Goal: Answer question/provide support: Ask a question

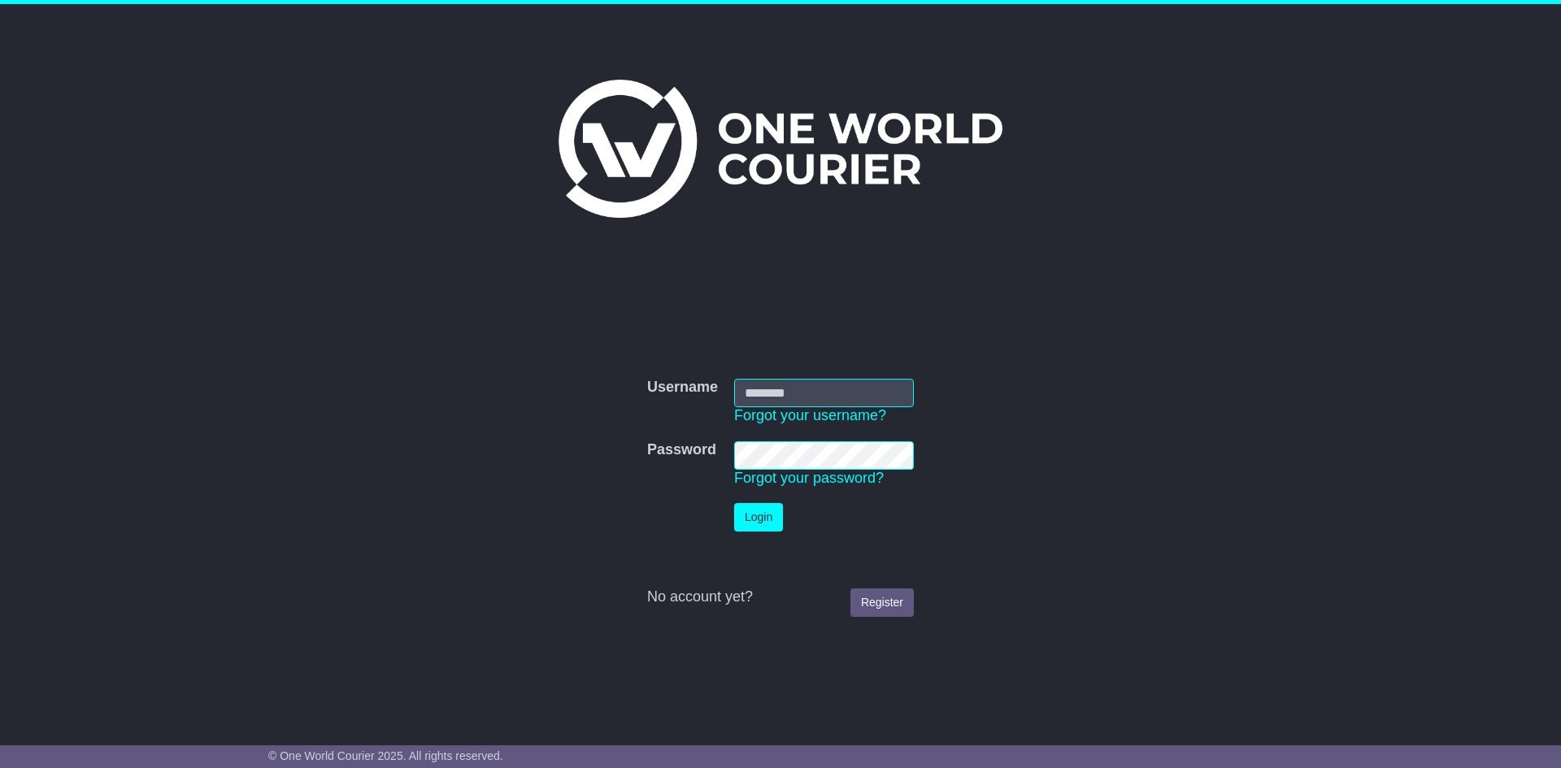
type input "**********"
click at [763, 518] on button "Login" at bounding box center [758, 517] width 49 height 28
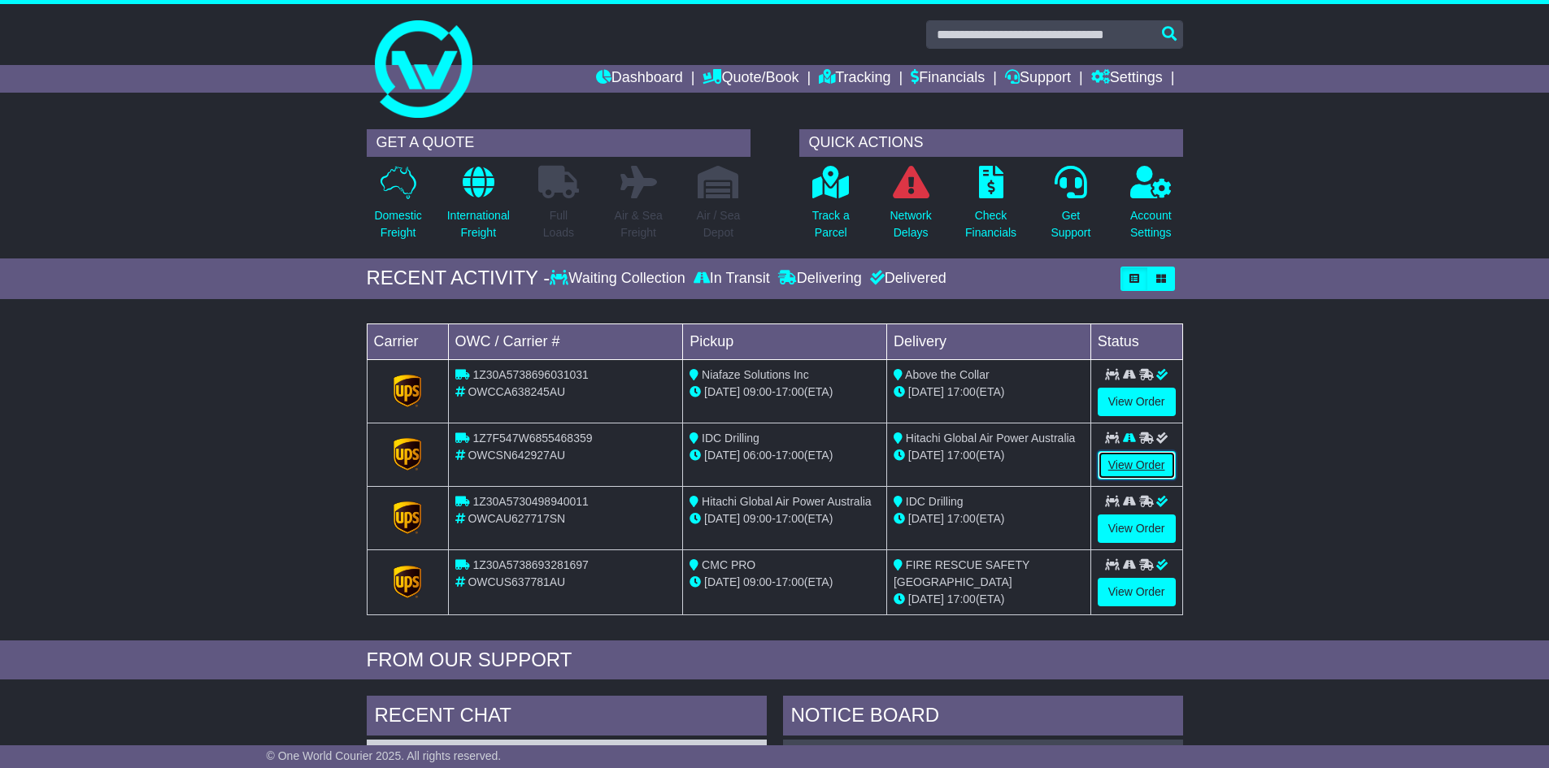
click at [1141, 459] on link "View Order" at bounding box center [1137, 465] width 78 height 28
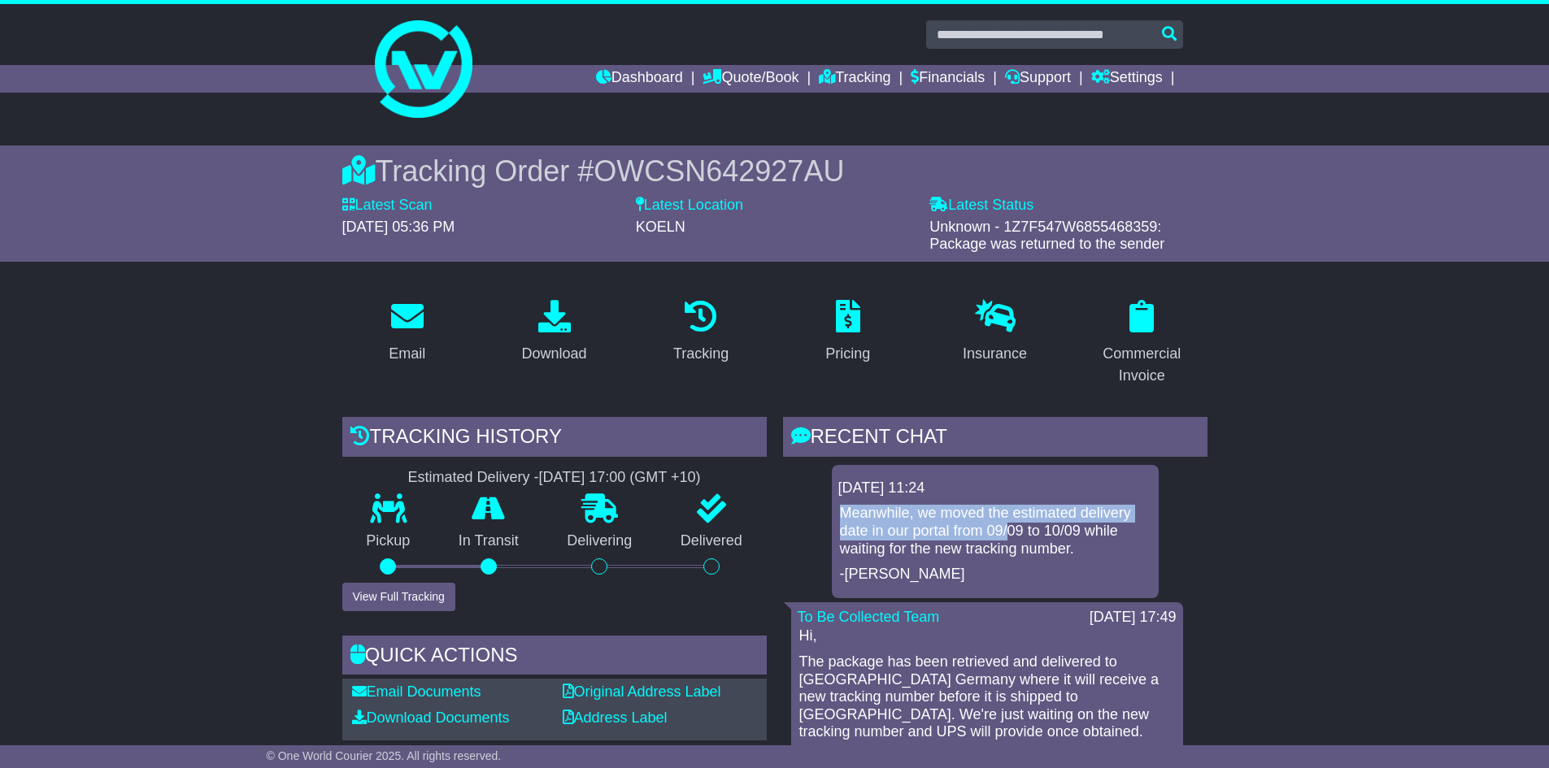
drag, startPoint x: 835, startPoint y: 511, endPoint x: 1013, endPoint y: 533, distance: 179.4
click at [1012, 533] on div "10 Sep 2025 11:24 Meanwhile, we moved the estimated delivery date in our portal…" at bounding box center [995, 531] width 327 height 133
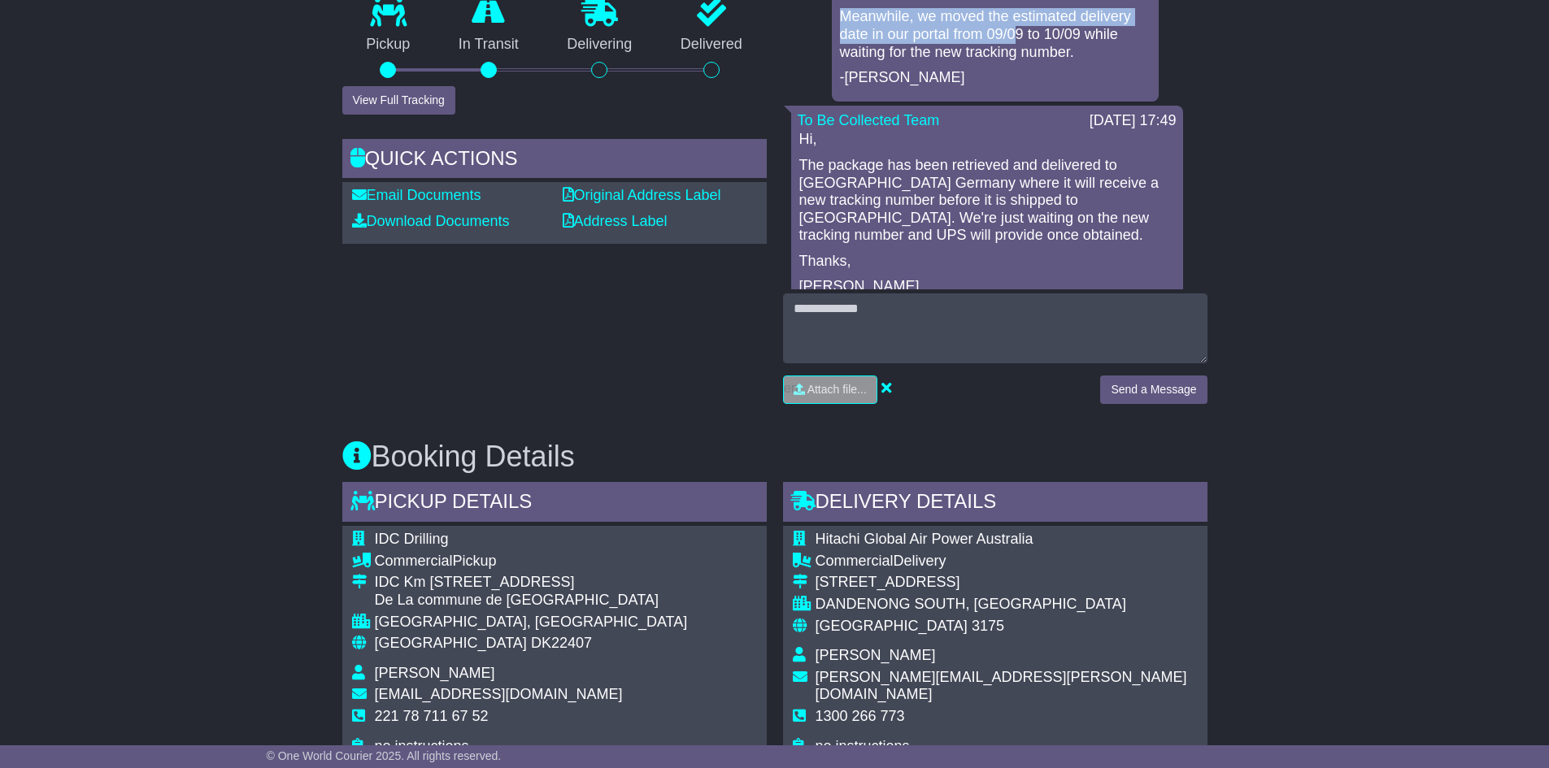
scroll to position [481, 0]
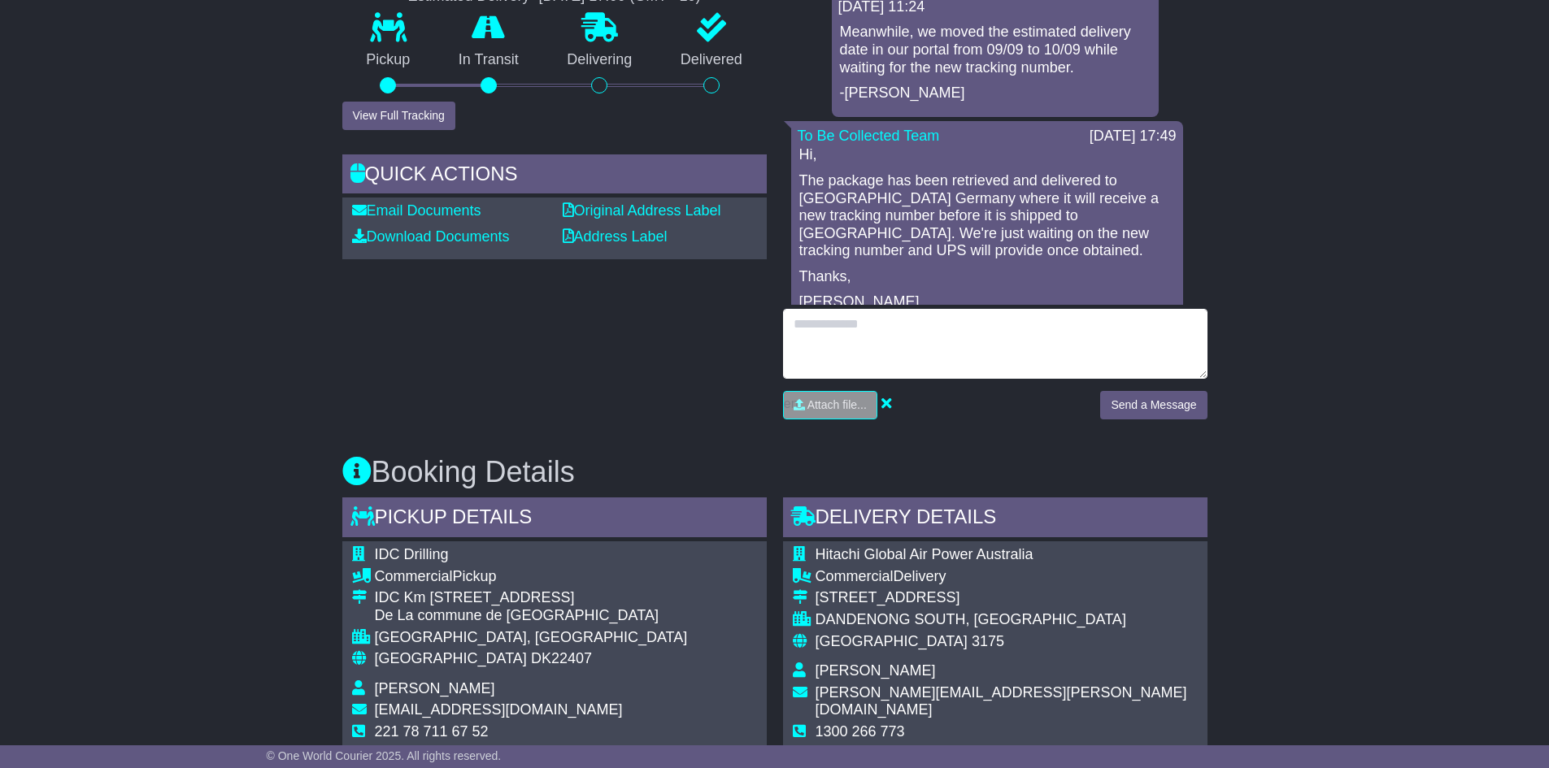
click at [908, 332] on textarea at bounding box center [995, 344] width 424 height 70
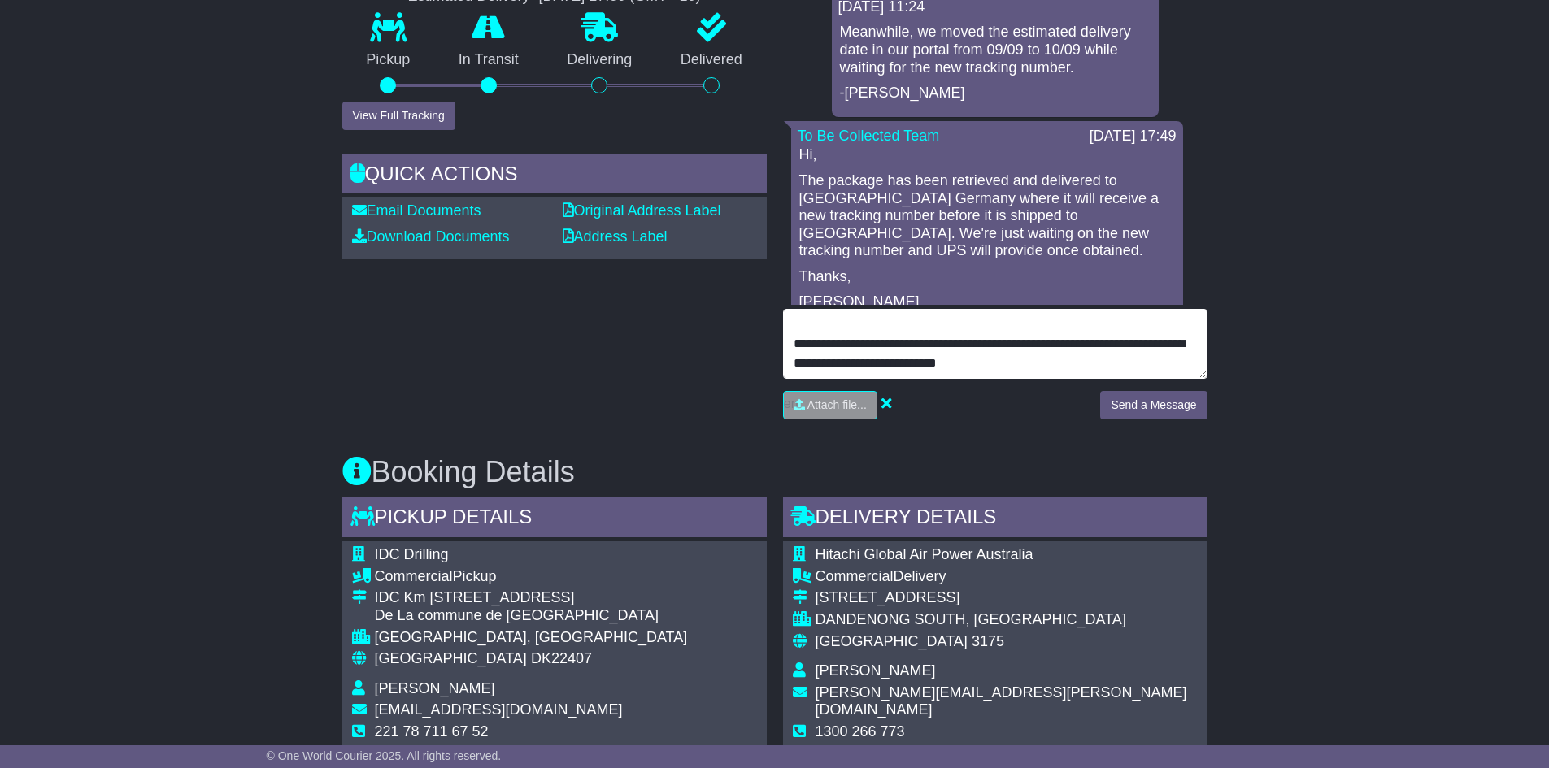
scroll to position [50, 0]
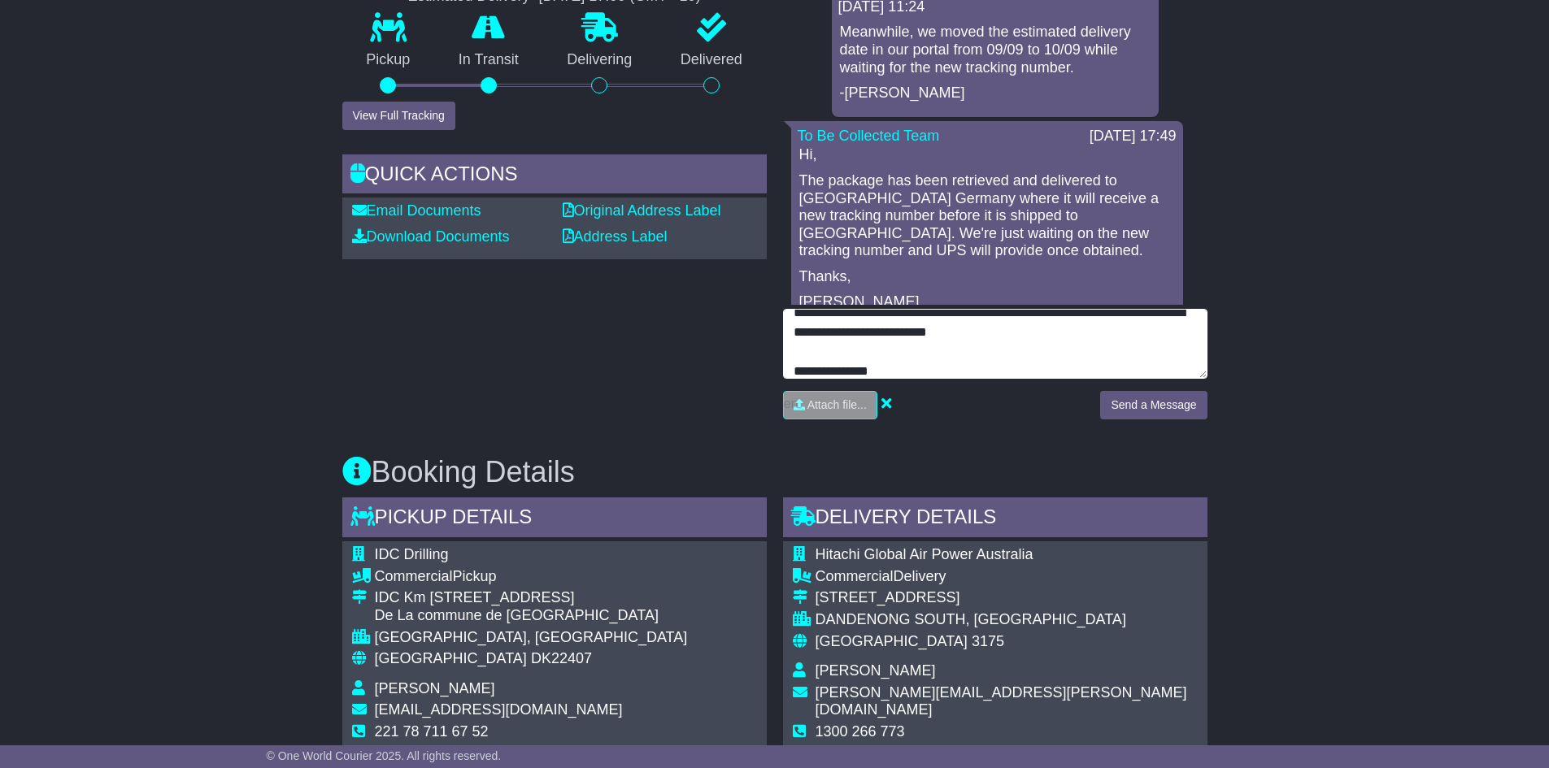
type textarea "**********"
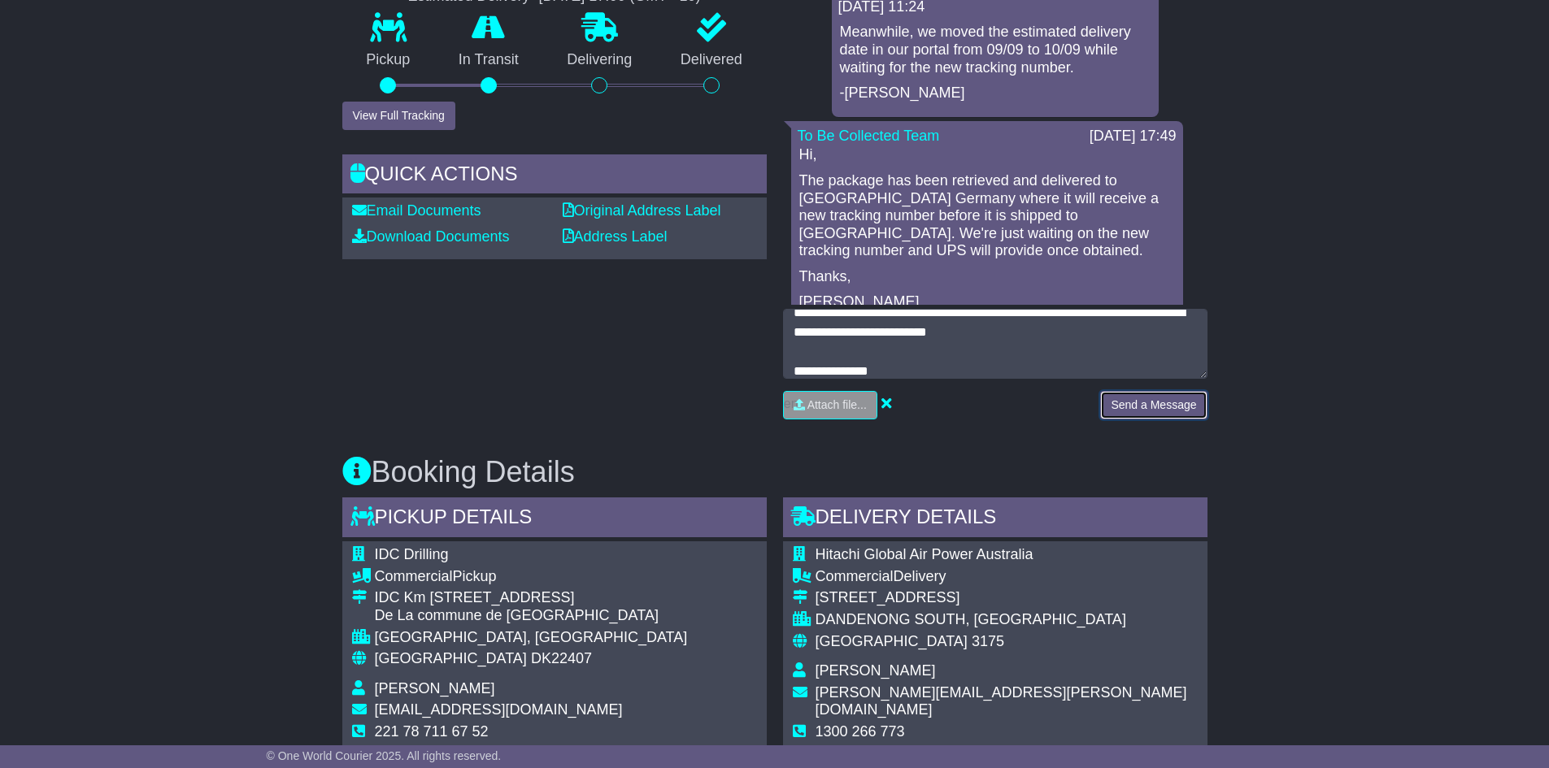
click at [1147, 398] on button "Send a Message" at bounding box center [1153, 405] width 107 height 28
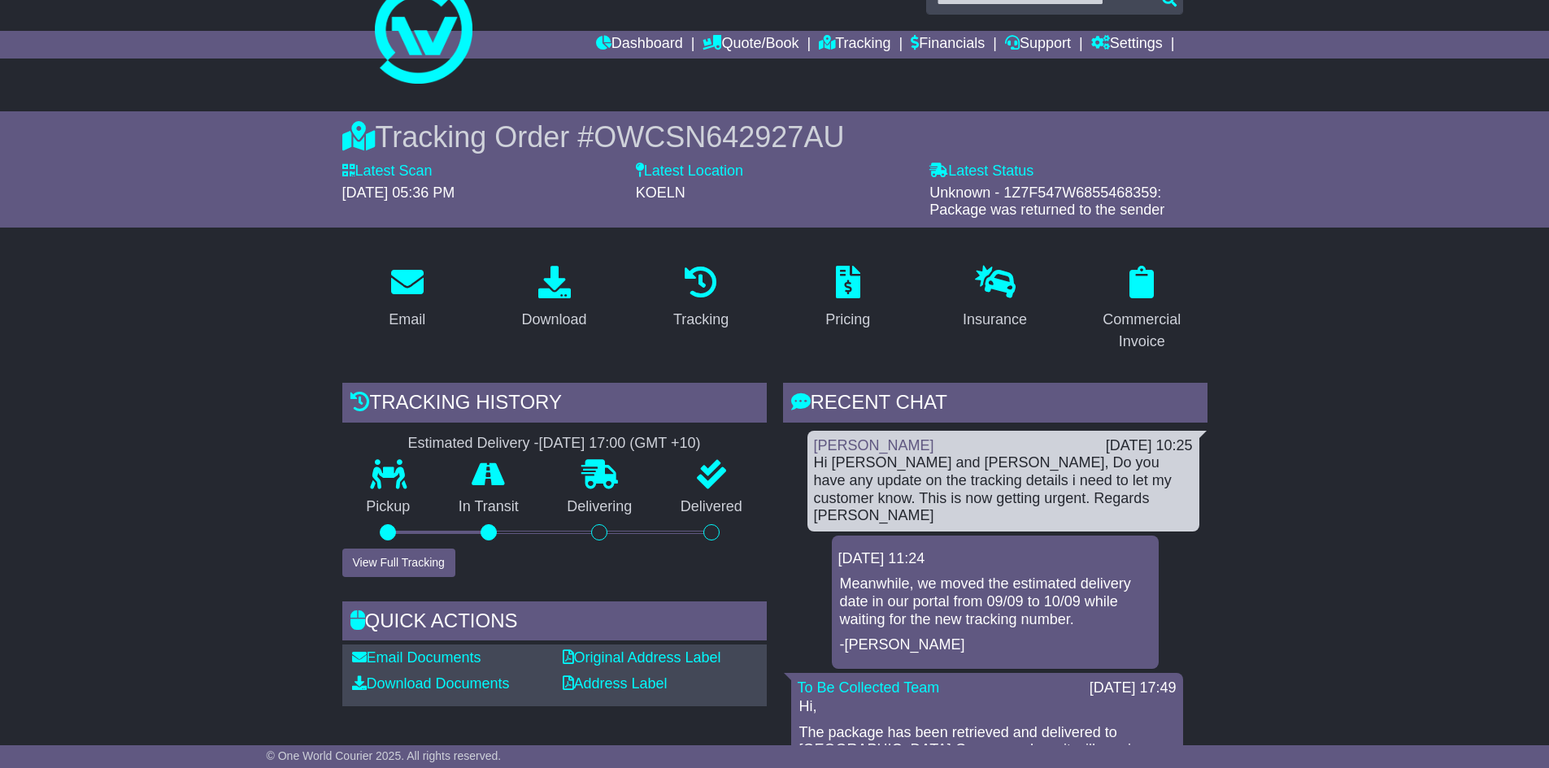
scroll to position [0, 0]
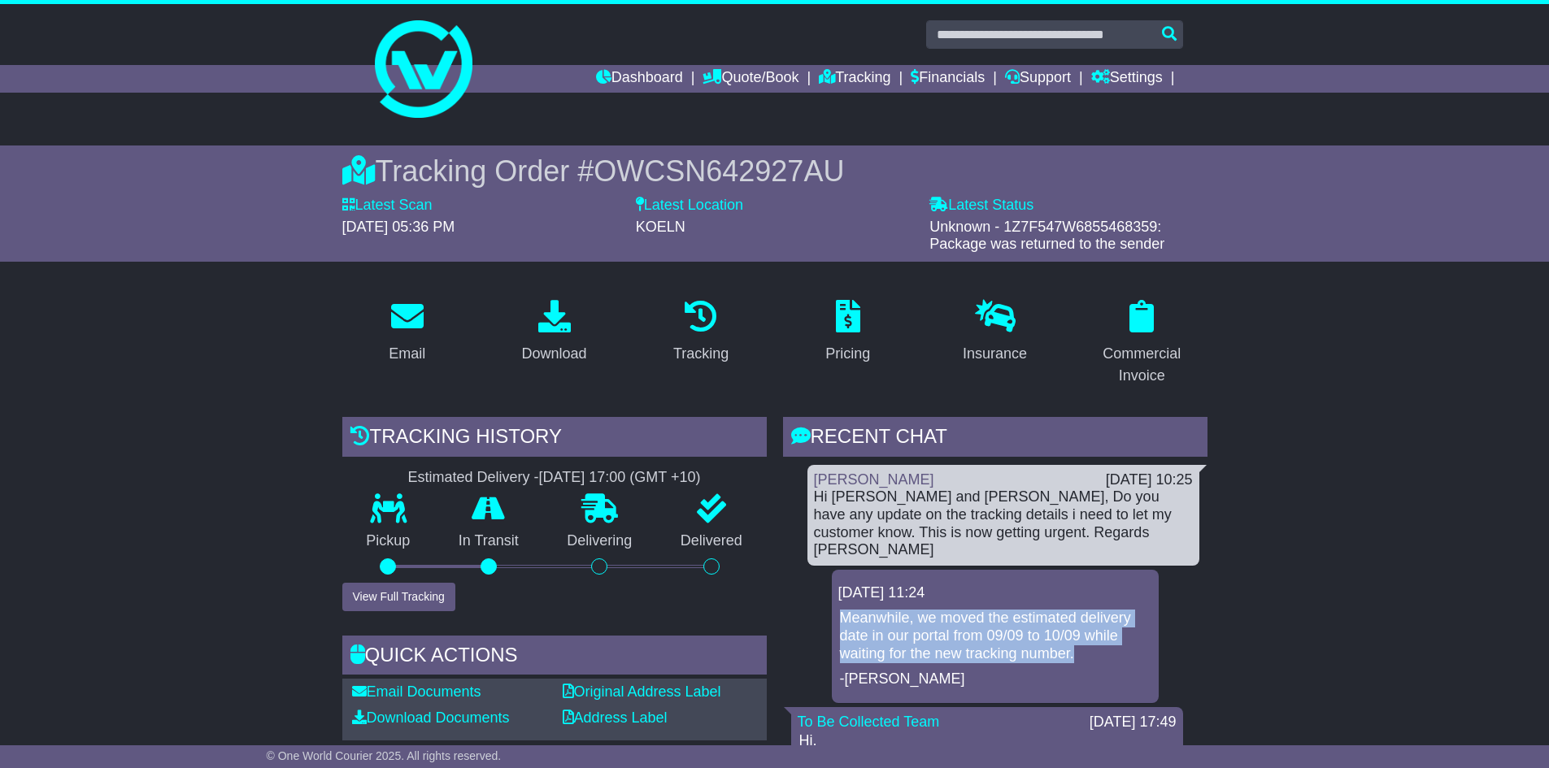
drag, startPoint x: 842, startPoint y: 598, endPoint x: 1094, endPoint y: 641, distance: 256.5
click at [1094, 641] on p "Meanwhile, we moved the estimated delivery date in our portal from 09/09 to 10/…" at bounding box center [995, 636] width 311 height 53
copy p "Meanwhile, we moved the estimated delivery date in our portal from 09/09 to 10/…"
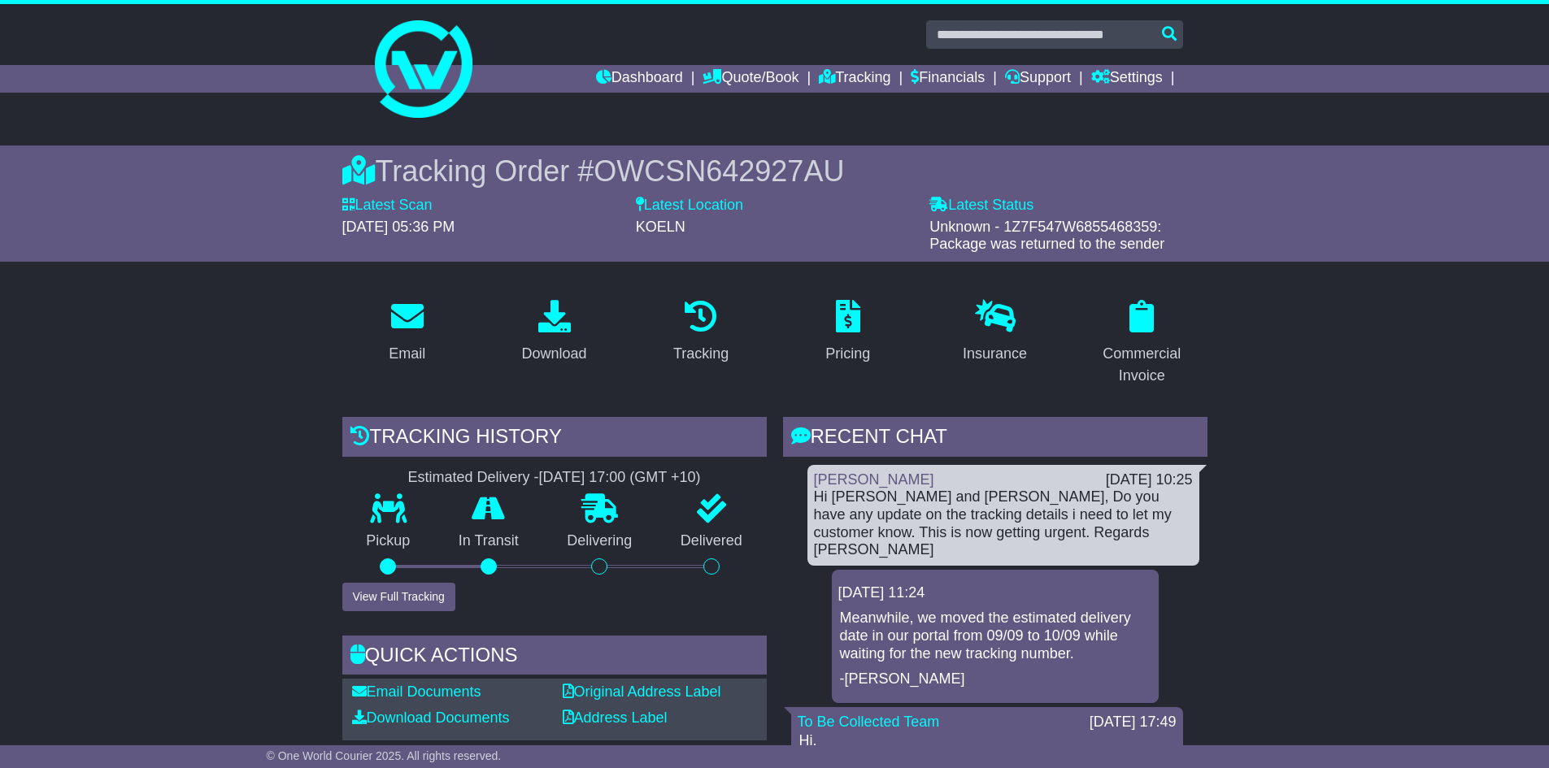
drag, startPoint x: 1363, startPoint y: 303, endPoint x: 1221, endPoint y: 109, distance: 240.4
